Goal: Transaction & Acquisition: Purchase product/service

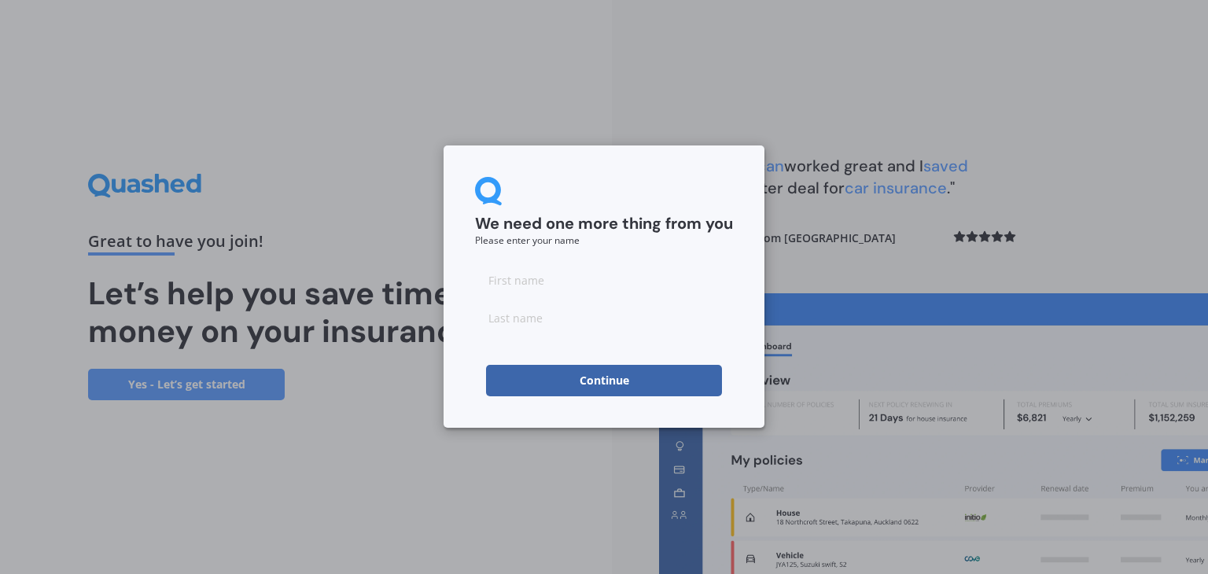
click at [601, 299] on div at bounding box center [604, 298] width 258 height 69
click at [559, 286] on input at bounding box center [604, 279] width 258 height 31
type input "Chantelle"
click at [549, 321] on input at bounding box center [604, 317] width 258 height 31
type input "[PERSON_NAME]"
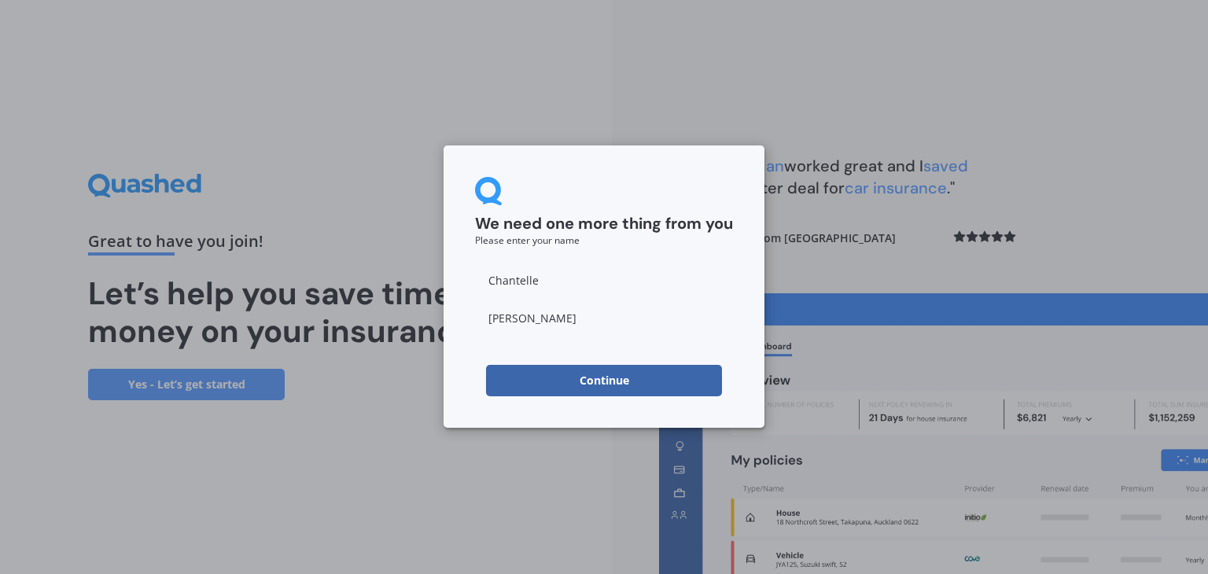
click at [587, 374] on button "Continue" at bounding box center [604, 380] width 236 height 31
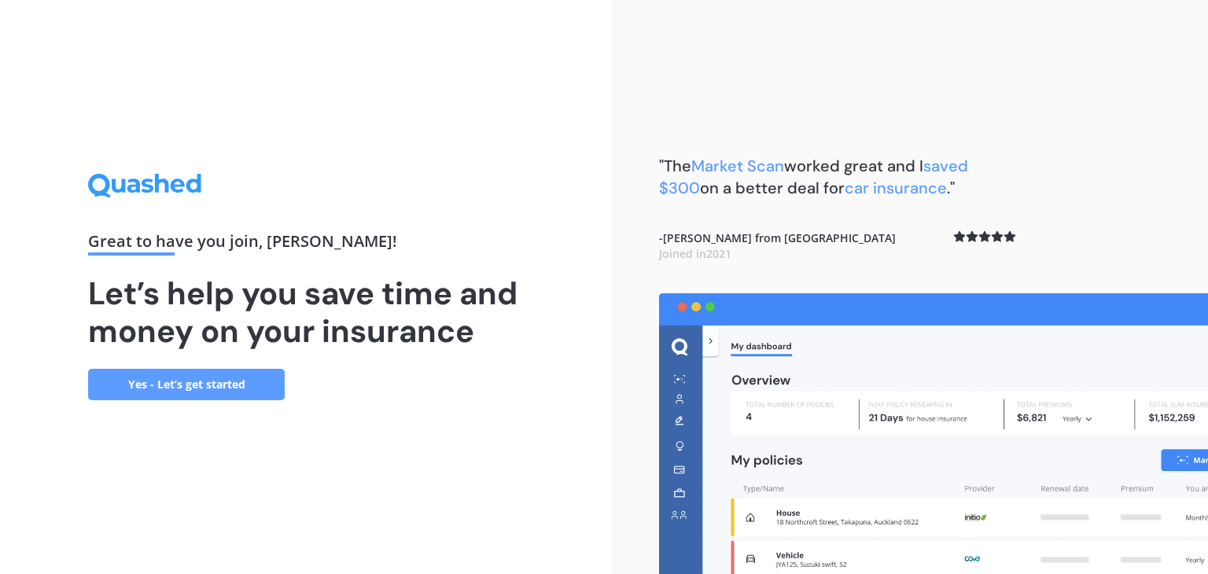
click at [242, 390] on link "Yes - Let’s get started" at bounding box center [186, 384] width 197 height 31
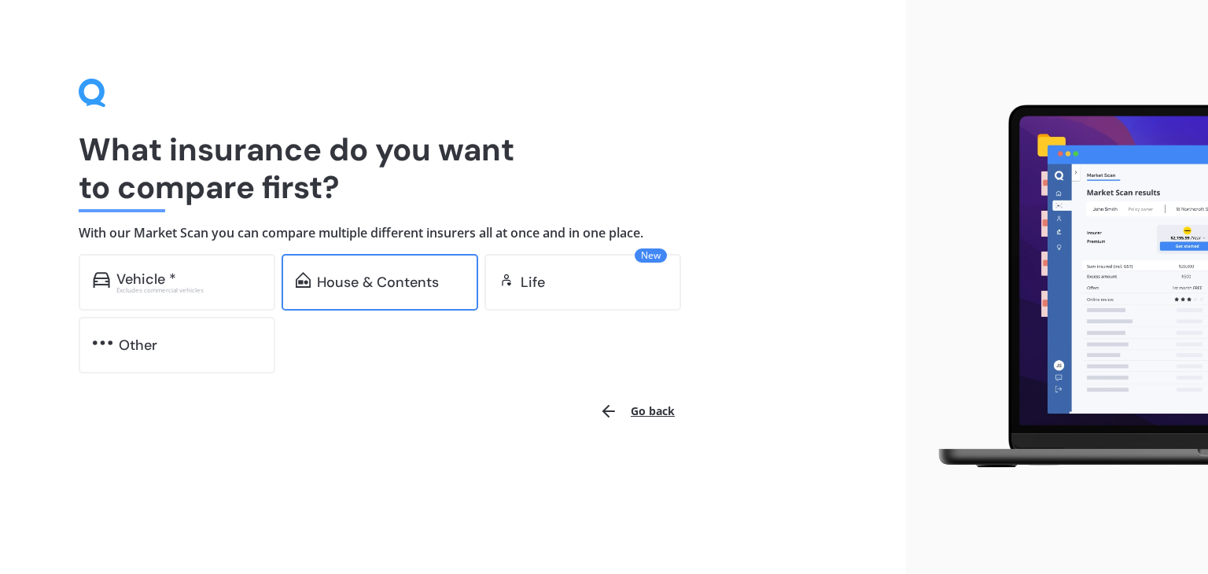
click at [362, 278] on div "House & Contents" at bounding box center [378, 282] width 122 height 16
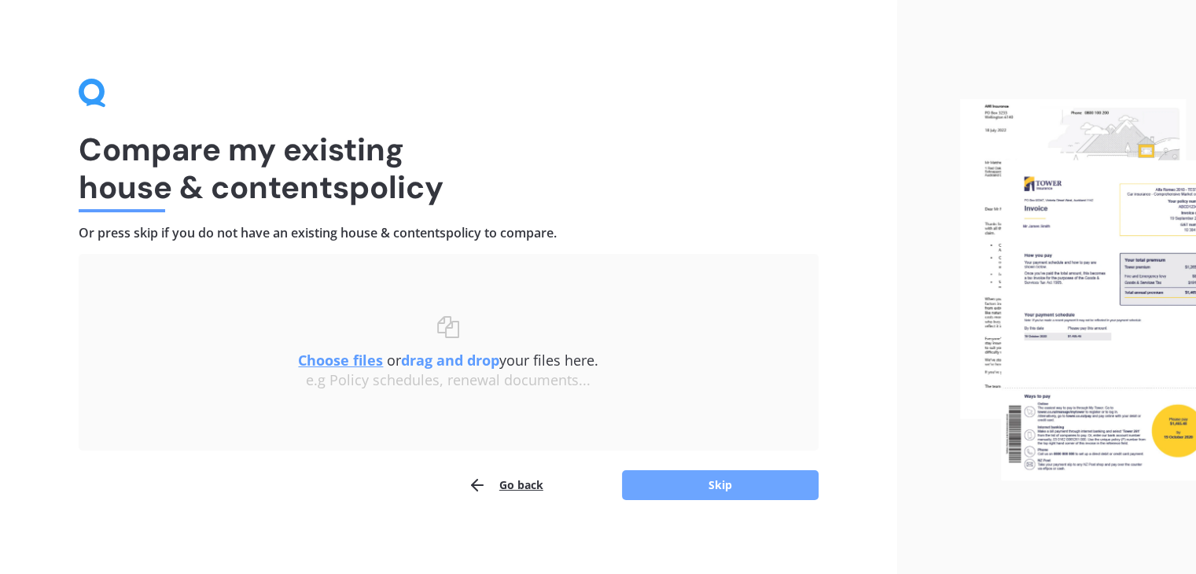
click at [705, 475] on button "Skip" at bounding box center [720, 485] width 197 height 30
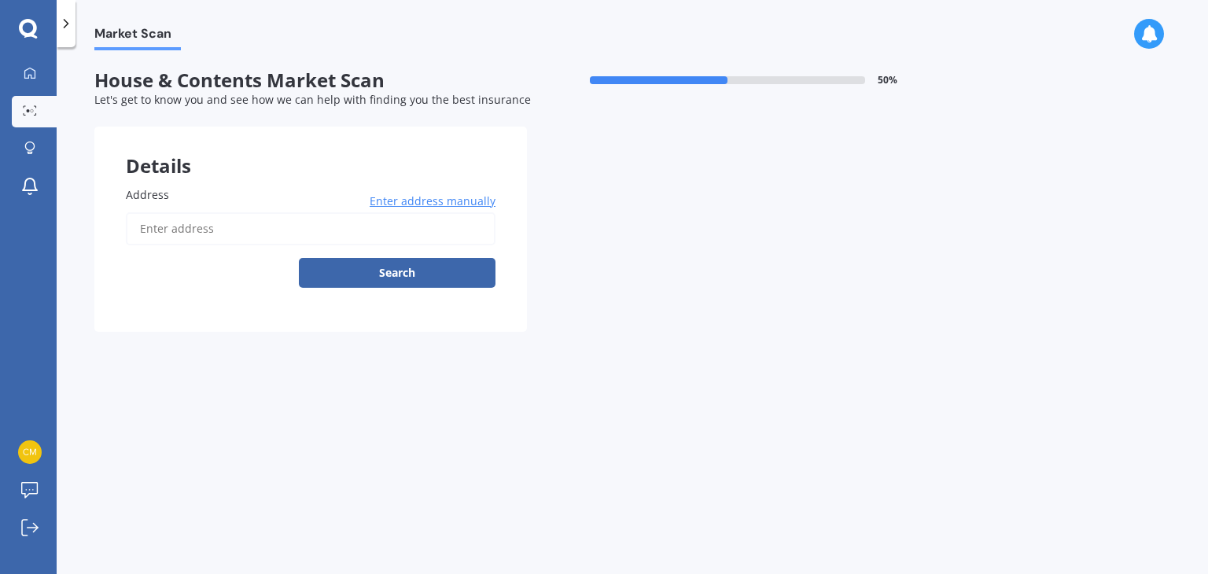
click at [228, 224] on input "Address" at bounding box center [311, 228] width 370 height 33
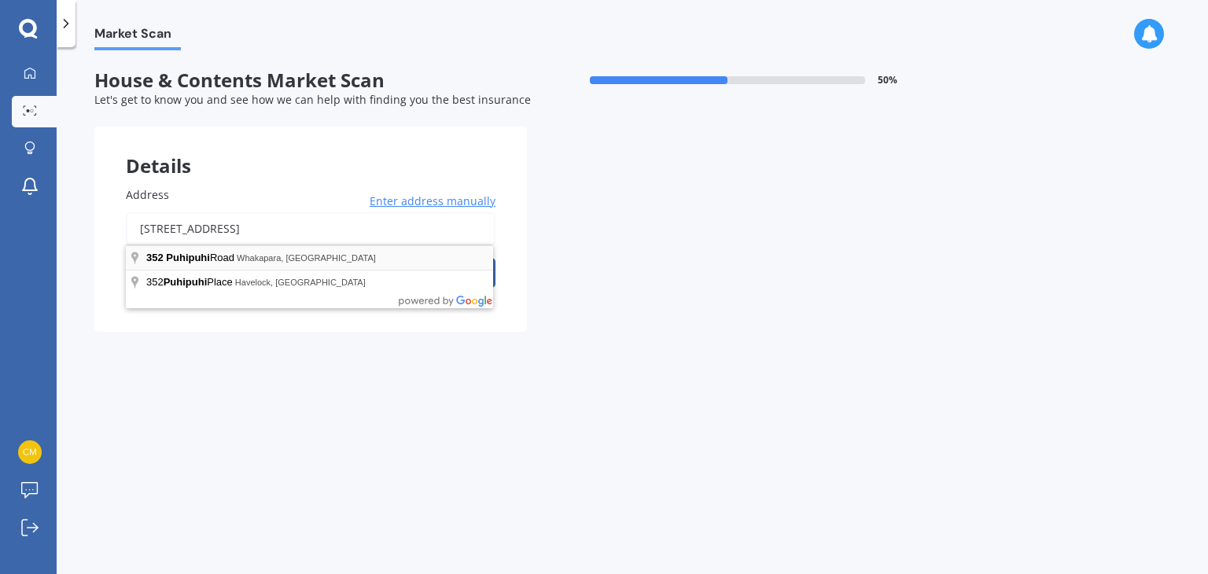
type input "[STREET_ADDRESS]"
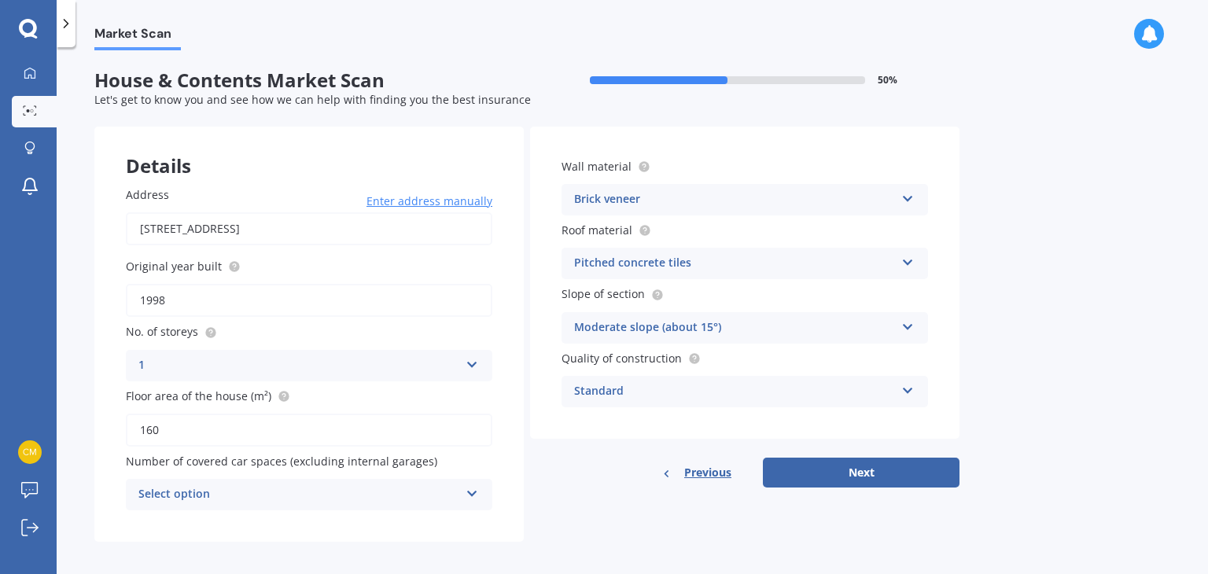
click at [307, 485] on div "Select option" at bounding box center [298, 494] width 321 height 19
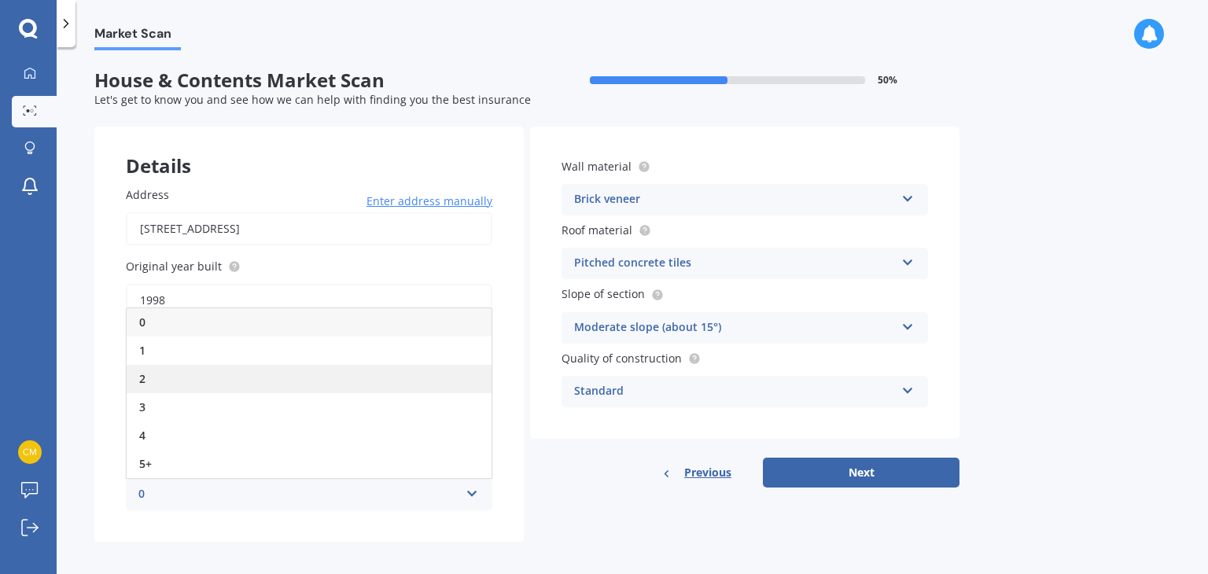
click at [267, 374] on div "2" at bounding box center [309, 379] width 365 height 28
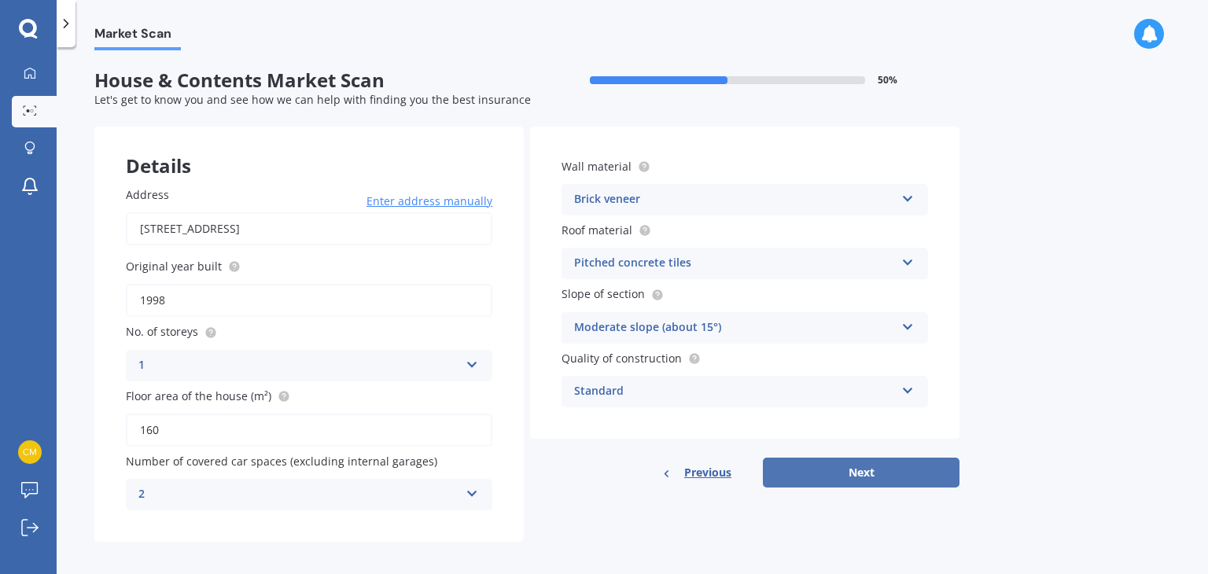
click at [885, 471] on button "Next" at bounding box center [861, 473] width 197 height 30
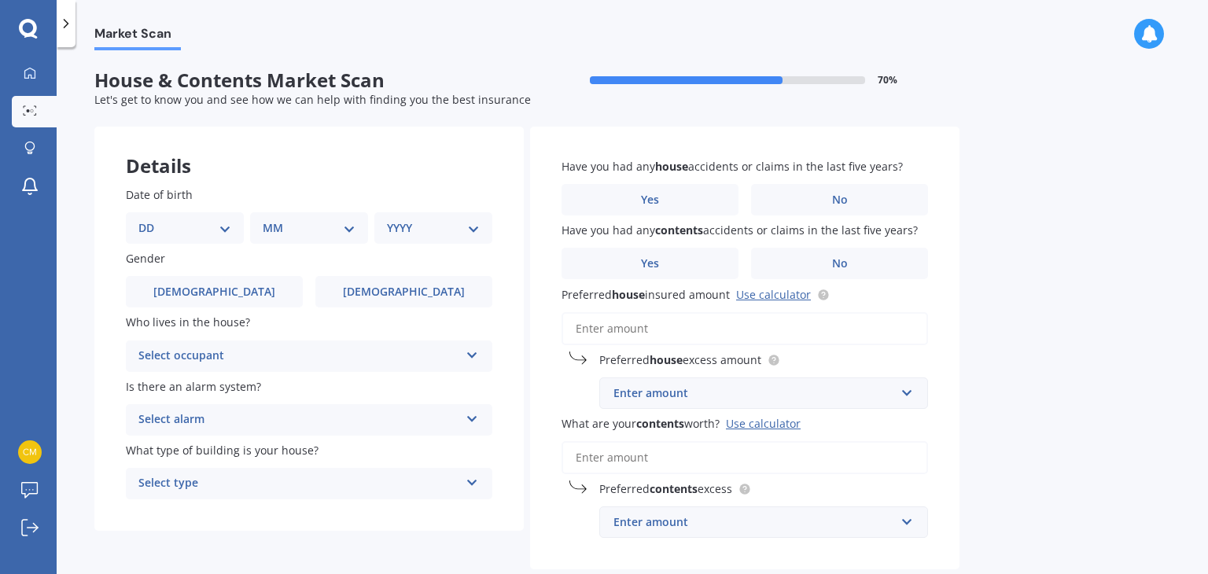
click at [198, 224] on select "DD 01 02 03 04 05 06 07 08 09 10 11 12 13 14 15 16 17 18 19 20 21 22 23 24 25 2…" at bounding box center [184, 227] width 93 height 17
select select "31"
click at [151, 219] on select "DD 01 02 03 04 05 06 07 08 09 10 11 12 13 14 15 16 17 18 19 20 21 22 23 24 25 2…" at bounding box center [184, 227] width 93 height 17
click at [320, 230] on select "MM 01 02 03 04 05 06 07 08 09 10 11 12" at bounding box center [312, 227] width 86 height 17
select select "07"
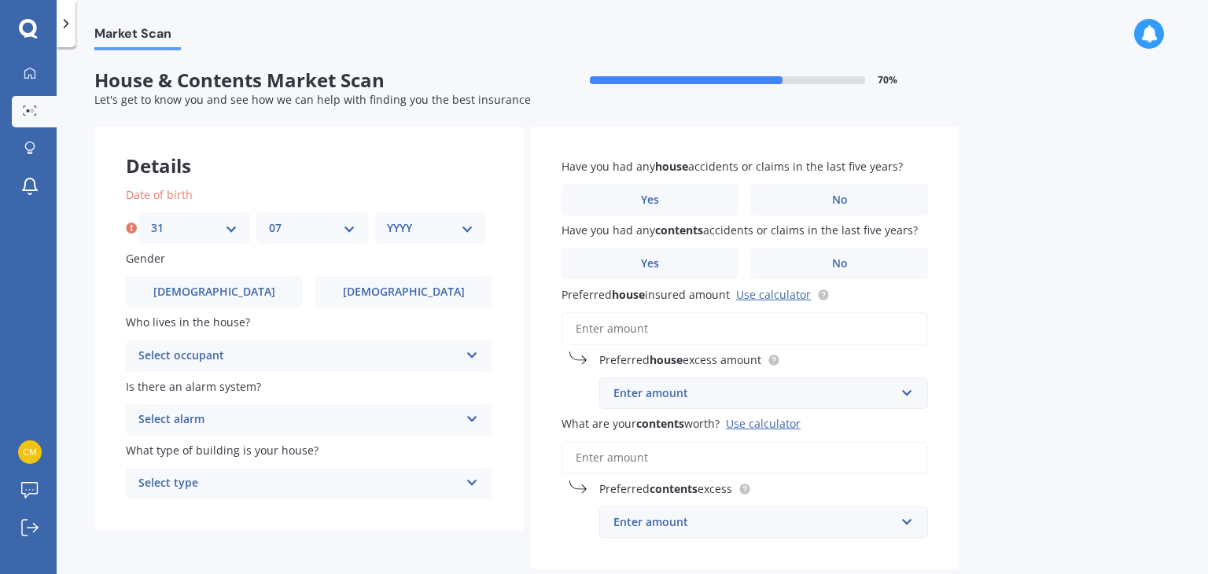
click at [269, 219] on select "MM 01 02 03 04 05 06 07 08 09 10 11 12" at bounding box center [312, 227] width 86 height 17
click at [412, 223] on select "YYYY 2009 2008 2007 2006 2005 2004 2003 2002 2001 2000 1999 1998 1997 1996 1995…" at bounding box center [430, 227] width 86 height 17
select select "1989"
click at [387, 219] on select "YYYY 2009 2008 2007 2006 2005 2004 2003 2002 2001 2000 1999 1998 1997 1996 1995…" at bounding box center [430, 227] width 86 height 17
click at [387, 285] on span "[DEMOGRAPHIC_DATA]" at bounding box center [403, 291] width 125 height 13
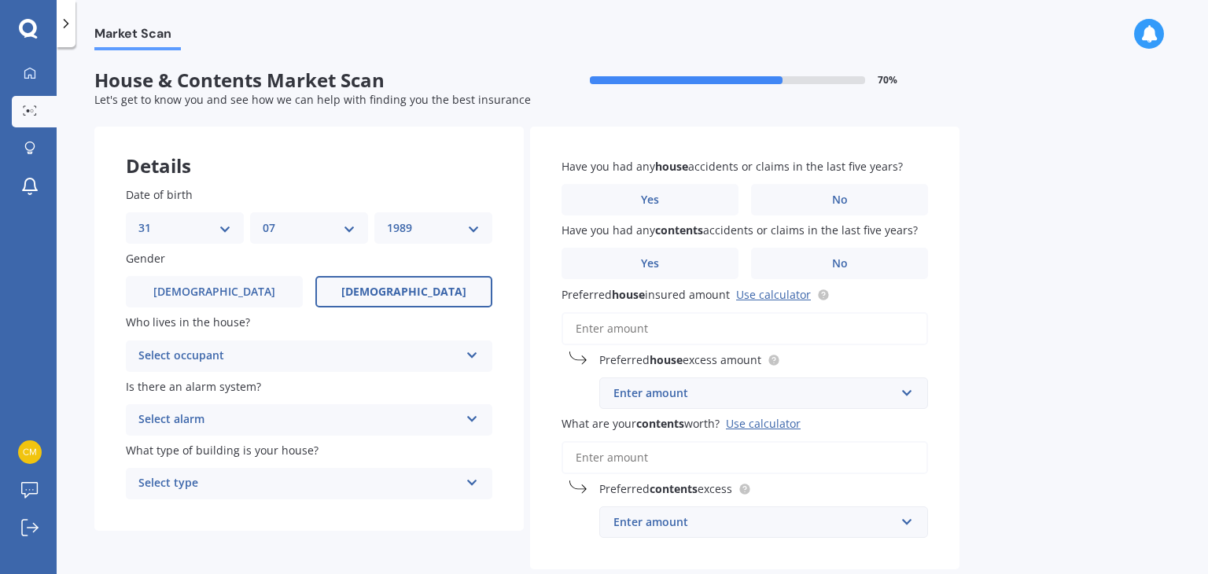
click at [0, 0] on input "[DEMOGRAPHIC_DATA]" at bounding box center [0, 0] width 0 height 0
click at [293, 353] on div "Select occupant" at bounding box center [298, 356] width 321 height 19
click at [277, 395] on div "Owner" at bounding box center [309, 387] width 365 height 28
click at [278, 415] on div "Select alarm" at bounding box center [298, 419] width 321 height 19
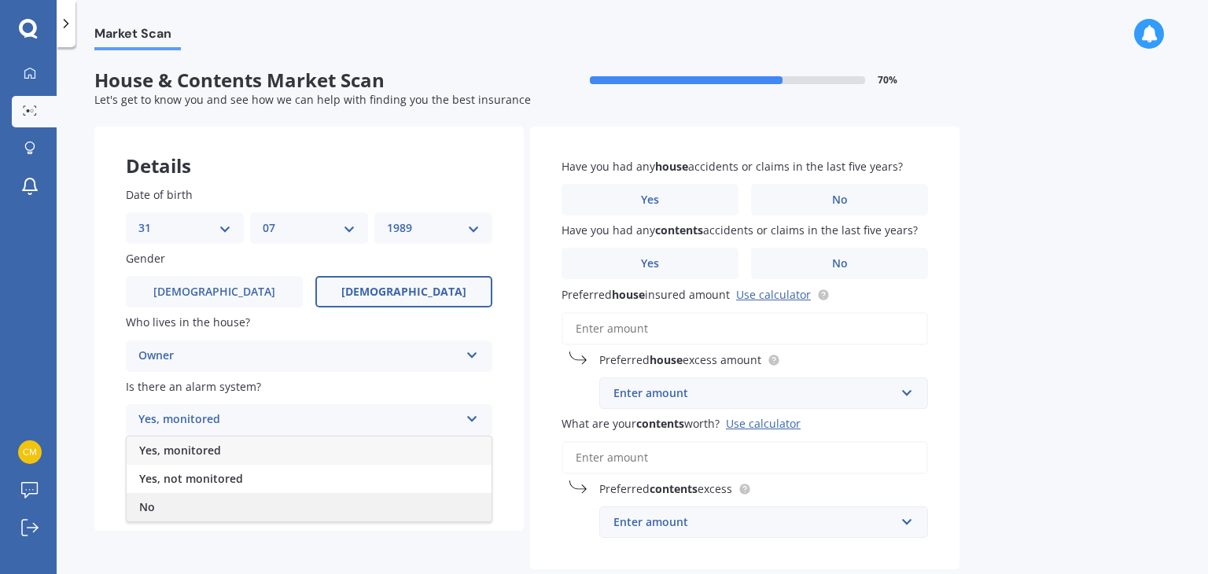
click at [259, 498] on div "No" at bounding box center [309, 507] width 365 height 28
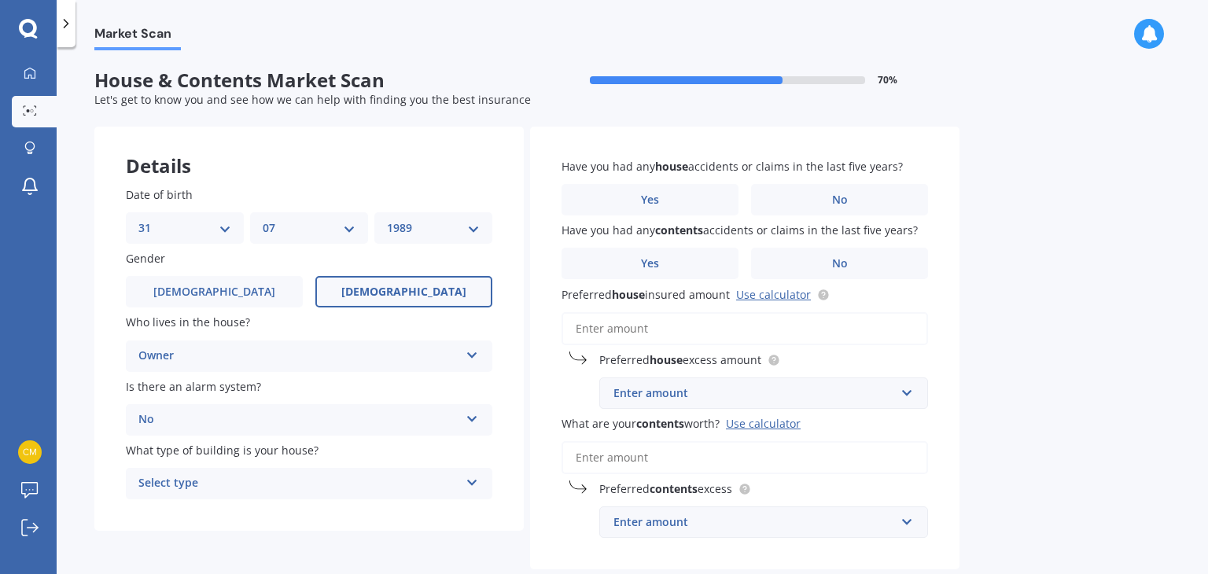
click at [261, 480] on div "Select type" at bounding box center [298, 483] width 321 height 19
click at [264, 523] on div "Date of birth DD 01 02 03 04 05 06 07 08 09 10 11 12 13 14 15 16 17 18 19 20 21…" at bounding box center [308, 343] width 429 height 376
click at [793, 211] on label "No" at bounding box center [839, 199] width 177 height 31
click at [0, 0] on input "No" at bounding box center [0, 0] width 0 height 0
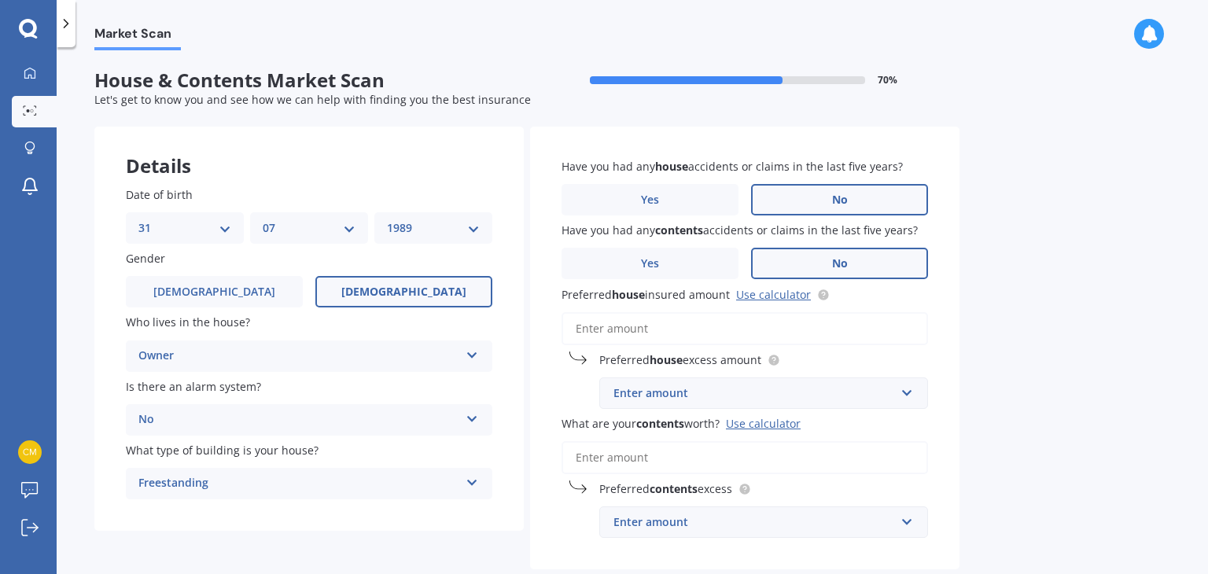
click at [810, 254] on label "No" at bounding box center [839, 263] width 177 height 31
click at [0, 0] on input "No" at bounding box center [0, 0] width 0 height 0
